Goal: Information Seeking & Learning: Learn about a topic

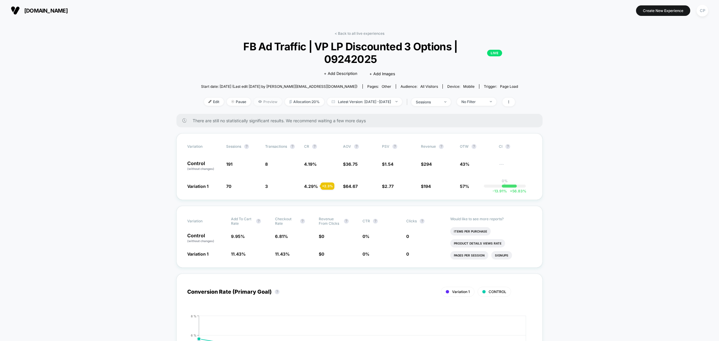
click at [254, 98] on span "Preview" at bounding box center [268, 102] width 28 height 8
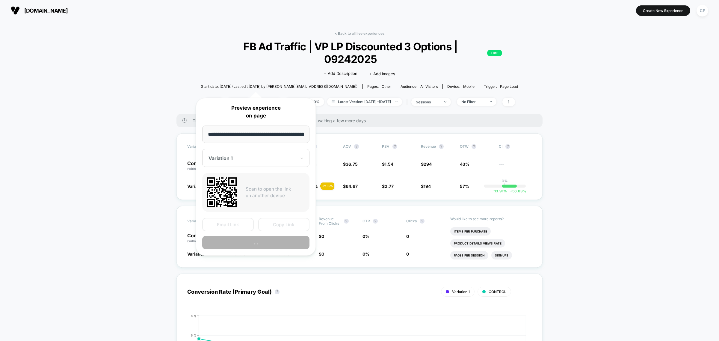
scroll to position [0, 106]
click at [260, 239] on button "Preview" at bounding box center [255, 242] width 107 height 13
